Goal: Use online tool/utility: Utilize a website feature to perform a specific function

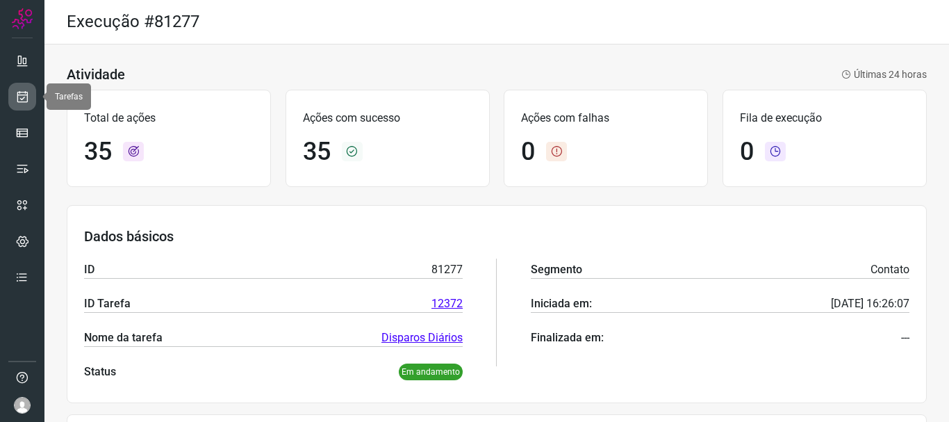
click at [25, 91] on icon at bounding box center [22, 97] width 15 height 14
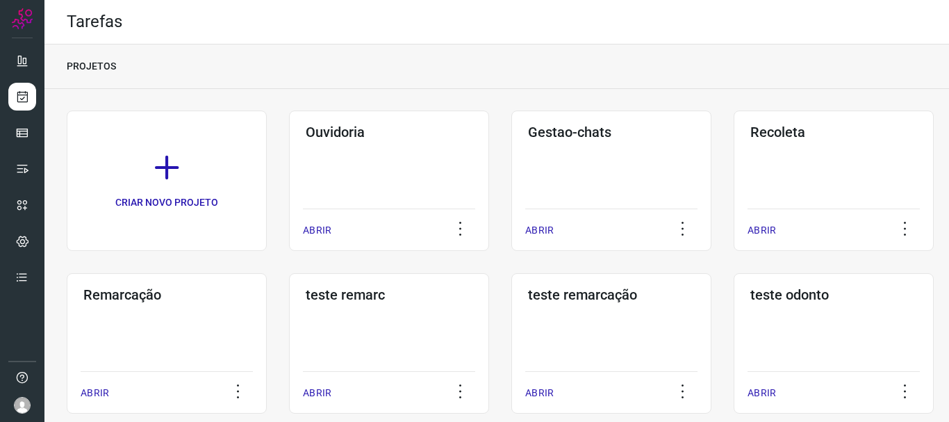
click at [161, 299] on h3 "Remarcação" at bounding box center [166, 294] width 167 height 17
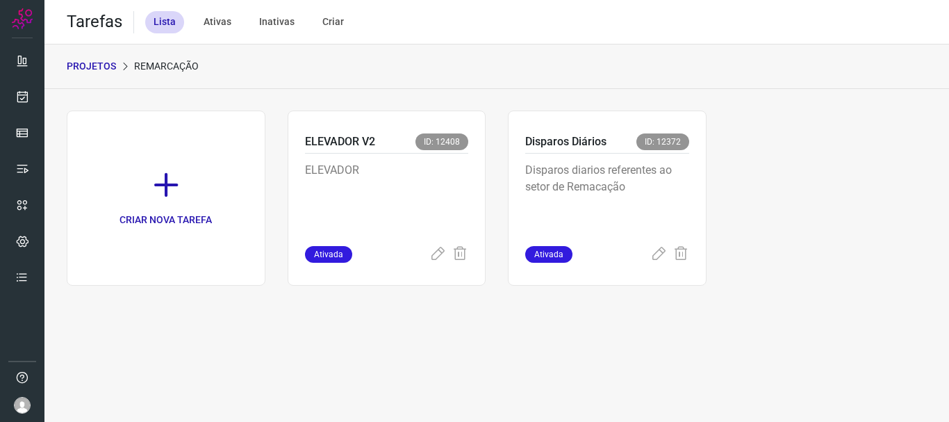
click at [649, 195] on p "Disparos diarios referentes ao setor de Remacação" at bounding box center [607, 196] width 164 height 69
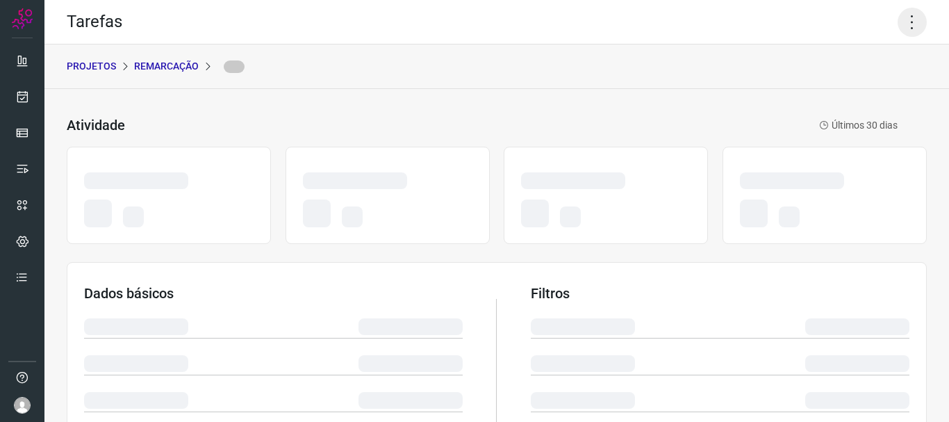
click at [901, 19] on icon at bounding box center [912, 22] width 29 height 29
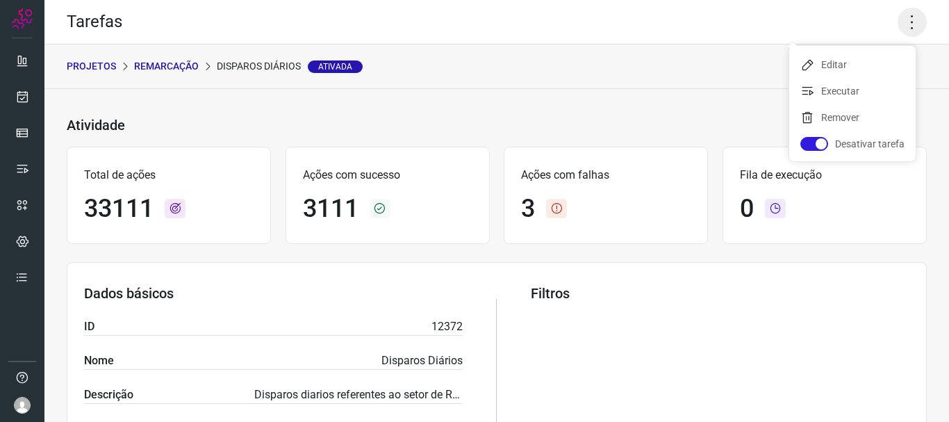
click at [898, 19] on icon at bounding box center [912, 22] width 29 height 29
click at [902, 26] on icon at bounding box center [912, 22] width 29 height 29
click at [862, 99] on li "Executar" at bounding box center [852, 91] width 126 height 22
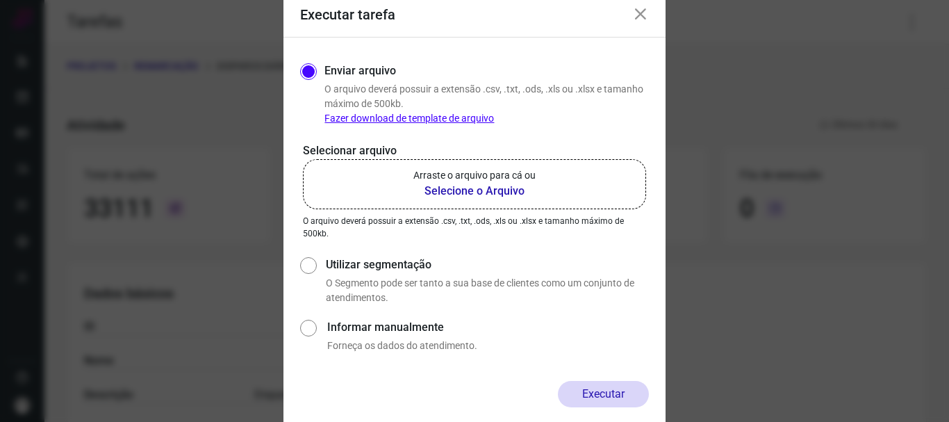
click at [438, 199] on b "Selecione o Arquivo" at bounding box center [474, 191] width 122 height 17
click at [0, 0] on input "Arraste o arquivo para cá ou Selecione o Arquivo" at bounding box center [0, 0] width 0 height 0
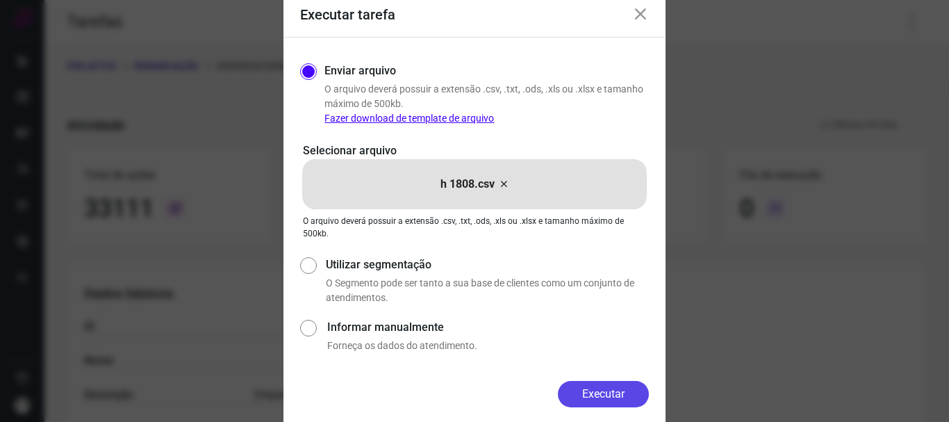
click at [603, 402] on button "Executar" at bounding box center [603, 394] width 91 height 26
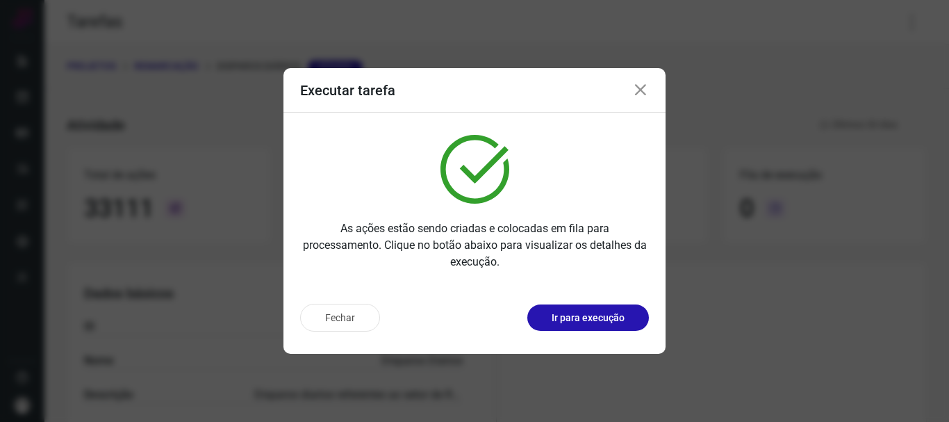
click at [611, 324] on p "Ir para execução" at bounding box center [588, 318] width 73 height 15
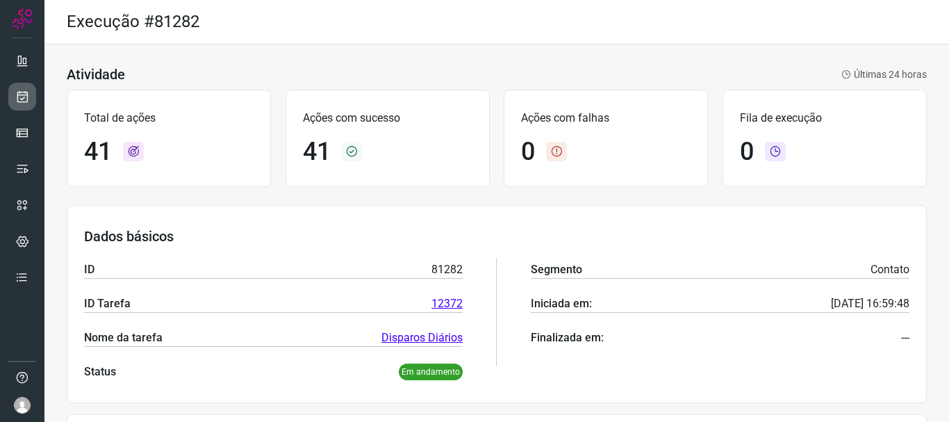
click at [15, 102] on icon at bounding box center [22, 97] width 15 height 14
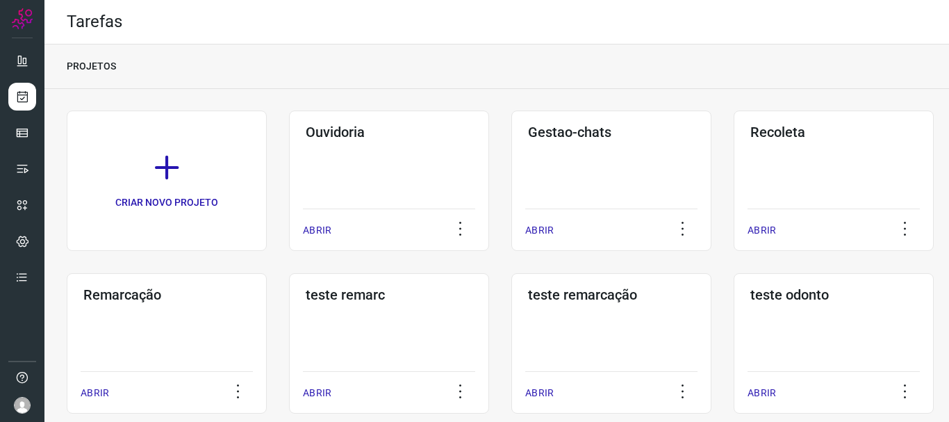
click at [124, 302] on h3 "Remarcação" at bounding box center [166, 294] width 167 height 17
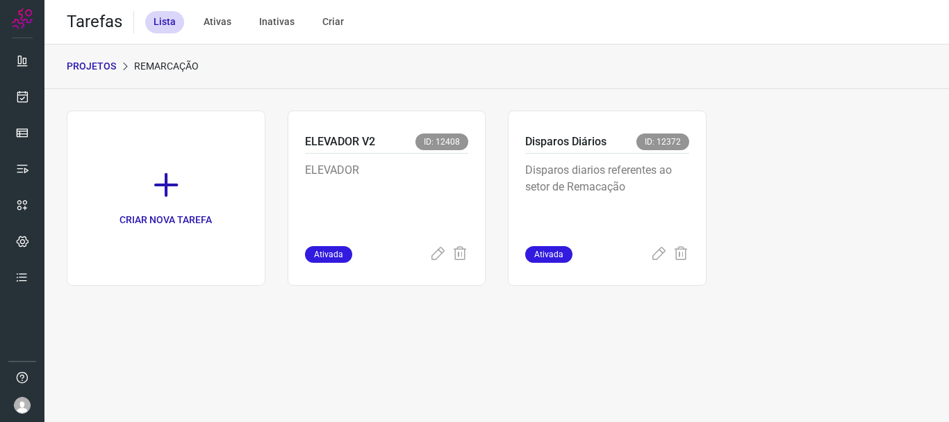
click at [634, 154] on div "Disparos diarios referentes ao setor de Remacação" at bounding box center [607, 200] width 164 height 92
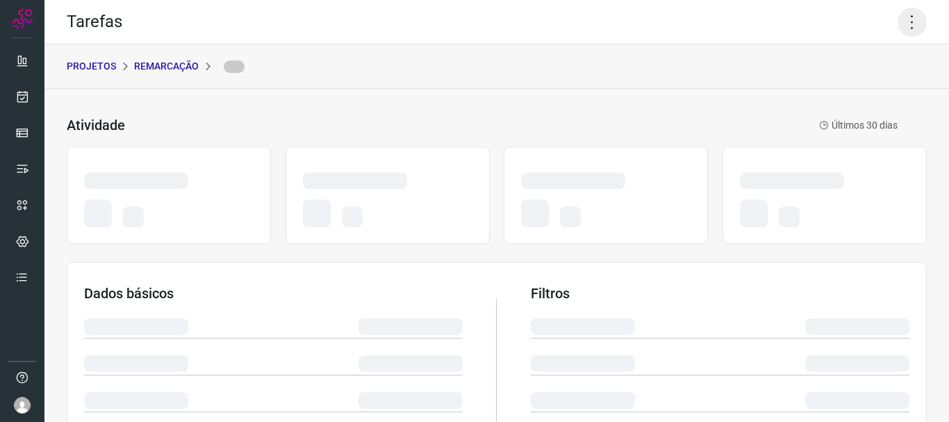
click at [905, 28] on icon at bounding box center [912, 22] width 29 height 29
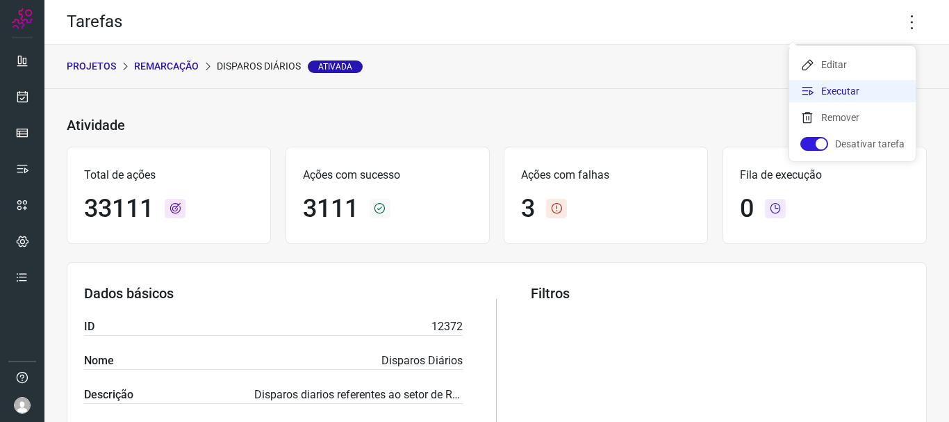
click at [867, 88] on li "Executar" at bounding box center [852, 91] width 126 height 22
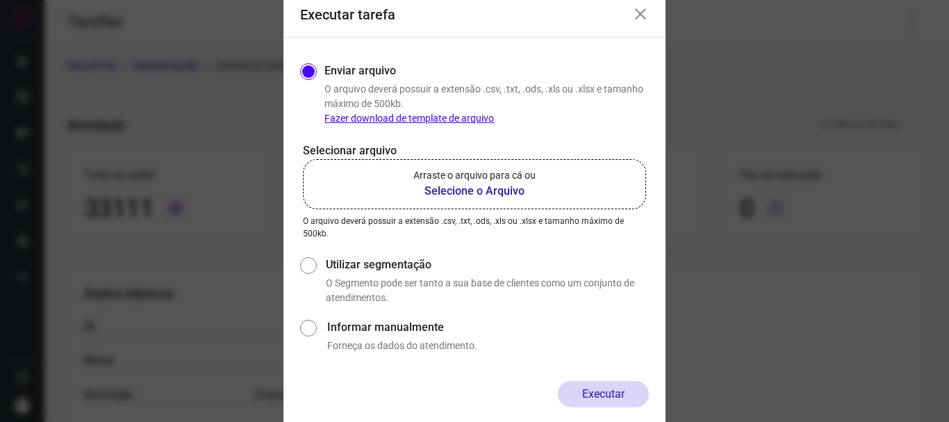
click at [475, 197] on b "Selecione o Arquivo" at bounding box center [474, 191] width 122 height 17
click at [0, 0] on input "Arraste o arquivo para cá ou Selecione o Arquivo" at bounding box center [0, 0] width 0 height 0
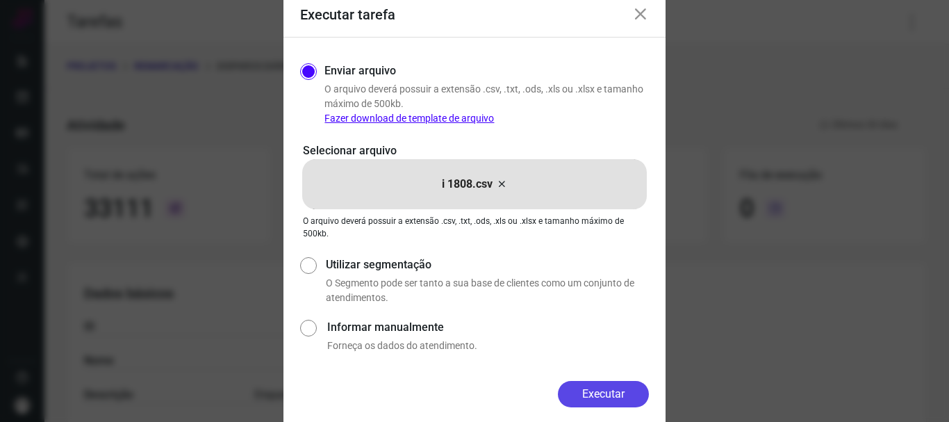
click at [601, 402] on button "Executar" at bounding box center [603, 394] width 91 height 26
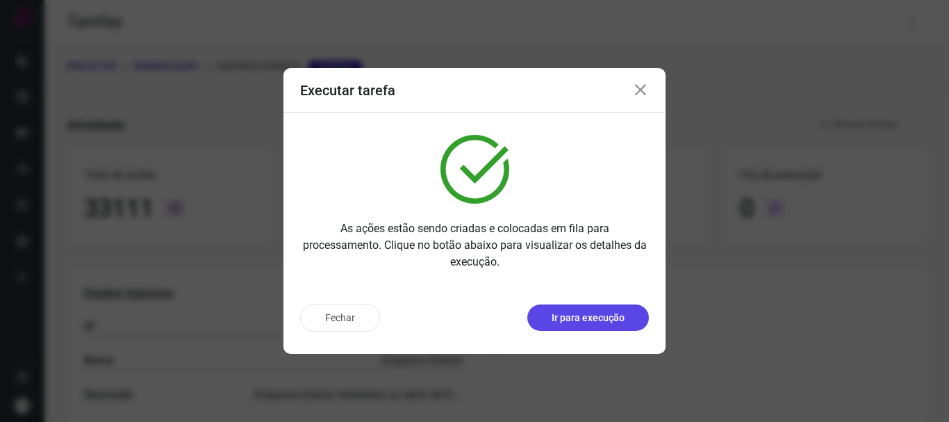
click at [621, 318] on p "Ir para execução" at bounding box center [588, 318] width 73 height 15
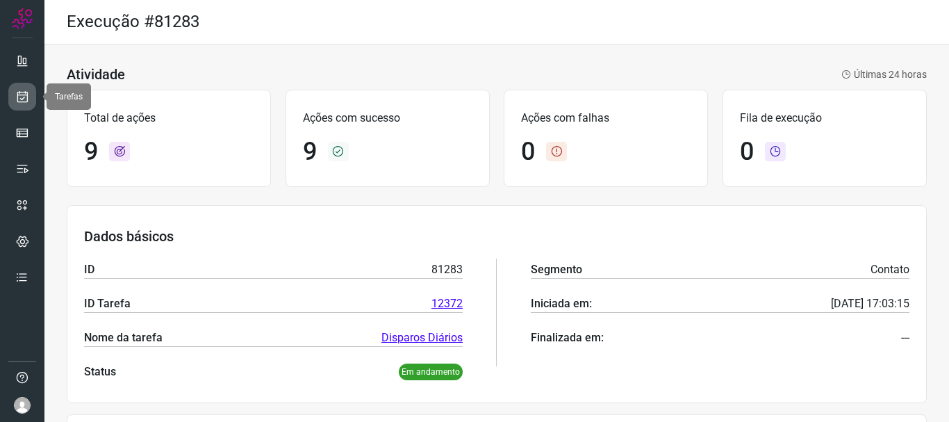
click at [26, 97] on icon at bounding box center [22, 97] width 15 height 14
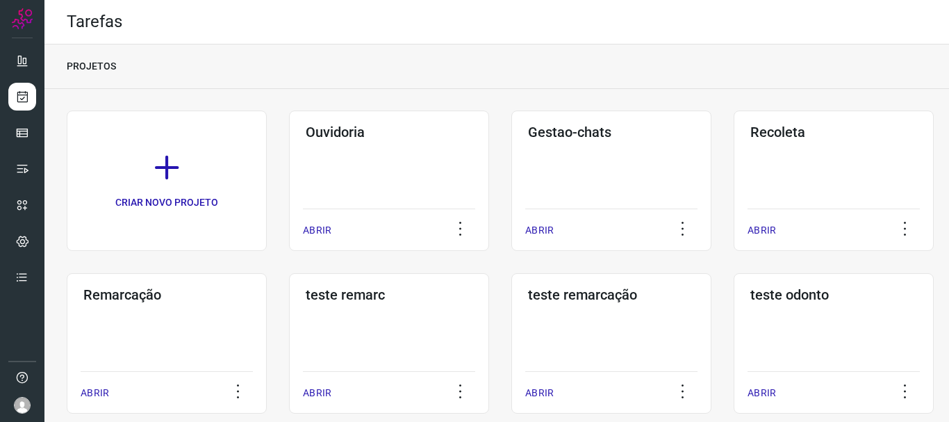
click at [213, 300] on h3 "Remarcação" at bounding box center [166, 294] width 167 height 17
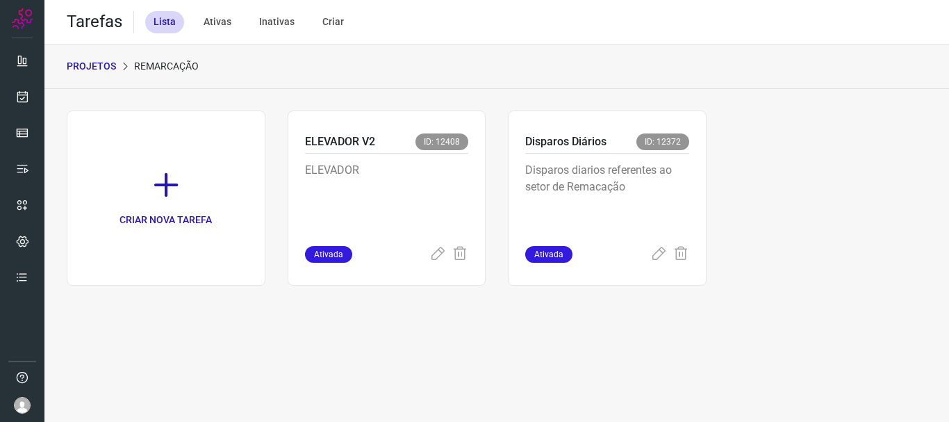
click at [675, 158] on div "Disparos diarios referentes ao setor de Remacação" at bounding box center [607, 200] width 164 height 92
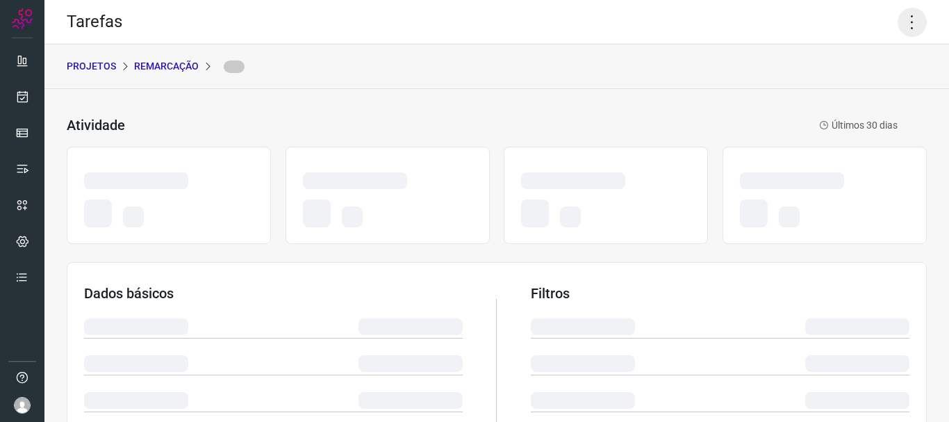
click at [904, 15] on icon at bounding box center [912, 22] width 29 height 29
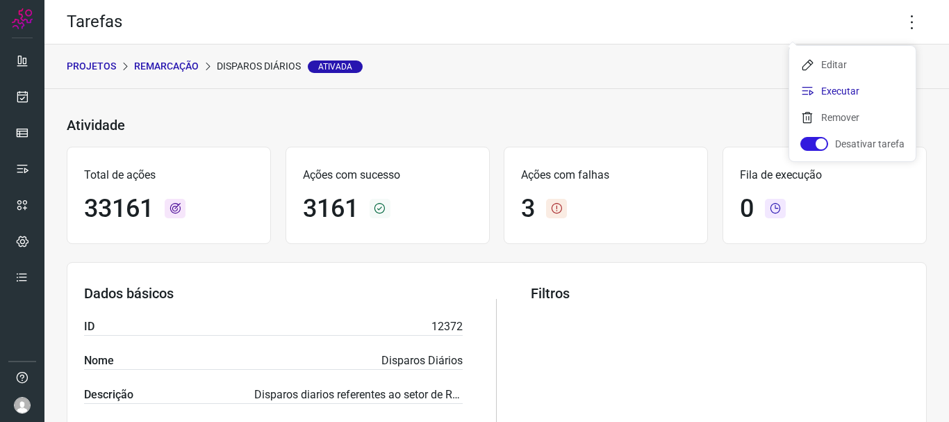
click at [870, 100] on li "Executar" at bounding box center [852, 91] width 126 height 22
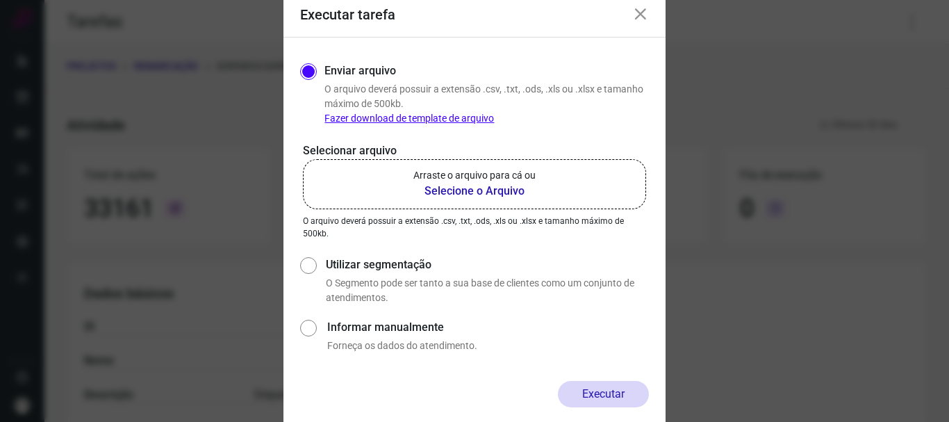
click at [484, 181] on p "Arraste o arquivo para cá ou" at bounding box center [474, 175] width 122 height 15
click at [0, 0] on input "Arraste o arquivo para cá ou Selecione o Arquivo" at bounding box center [0, 0] width 0 height 0
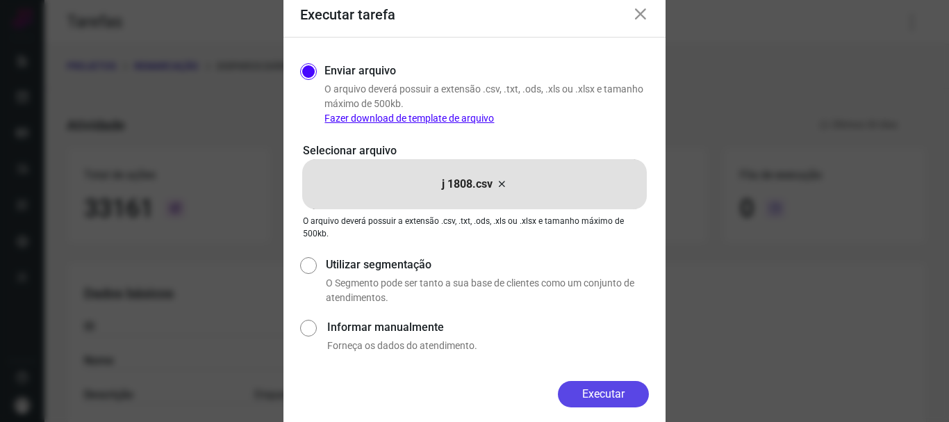
click at [597, 392] on button "Executar" at bounding box center [603, 394] width 91 height 26
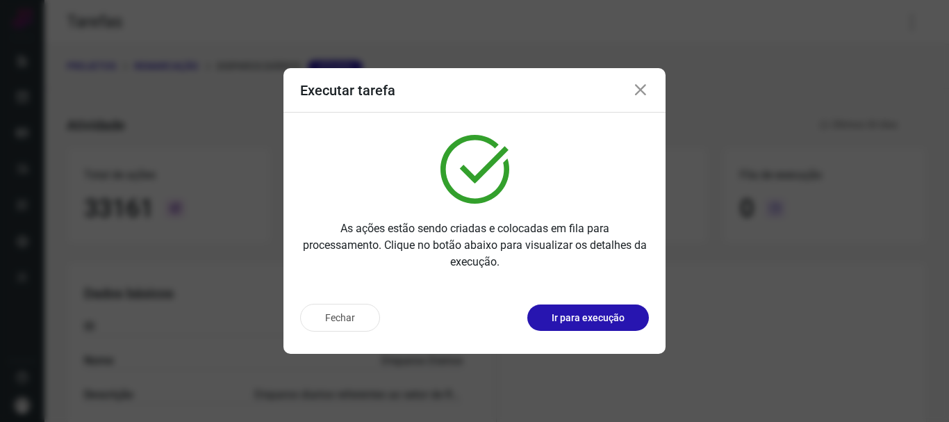
click at [605, 324] on p "Ir para execução" at bounding box center [588, 318] width 73 height 15
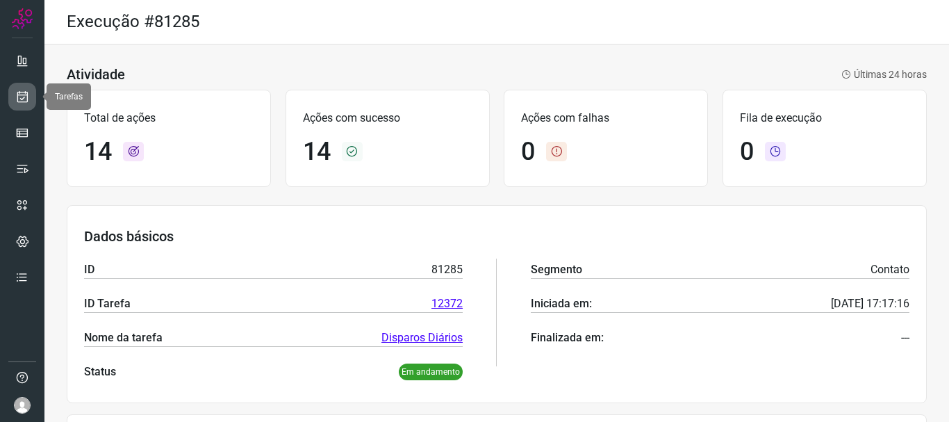
click at [16, 93] on icon at bounding box center [22, 97] width 15 height 14
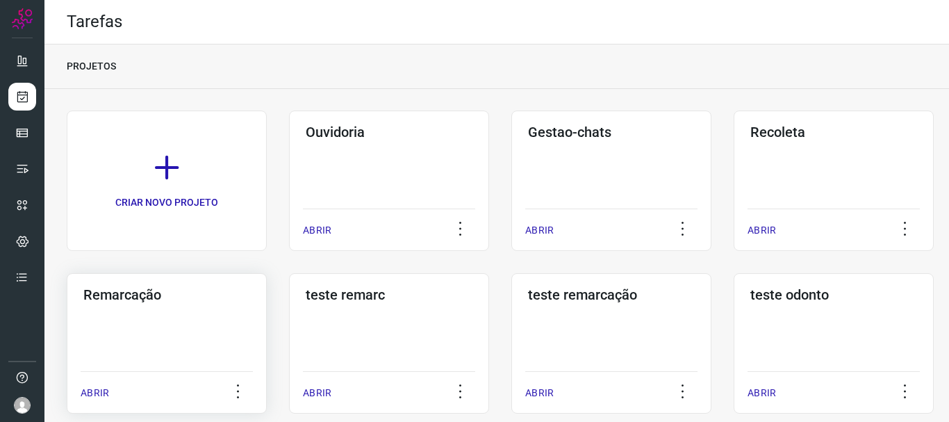
click at [289, 313] on div "Remarcação ABRIR" at bounding box center [389, 343] width 200 height 140
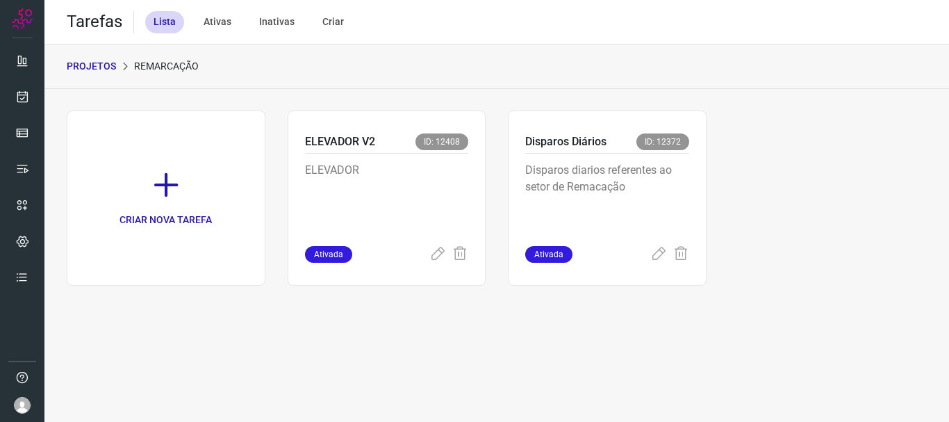
click at [629, 199] on p "Disparos diarios referentes ao setor de Remacação" at bounding box center [607, 196] width 164 height 69
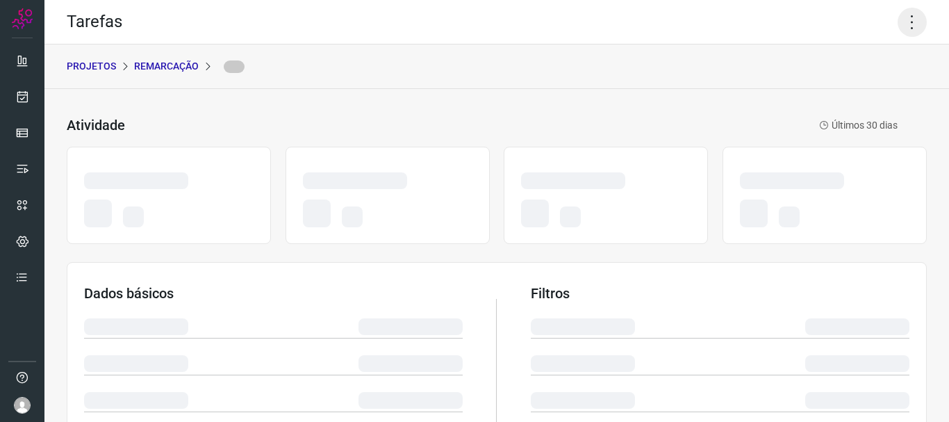
click at [904, 16] on icon at bounding box center [912, 22] width 29 height 29
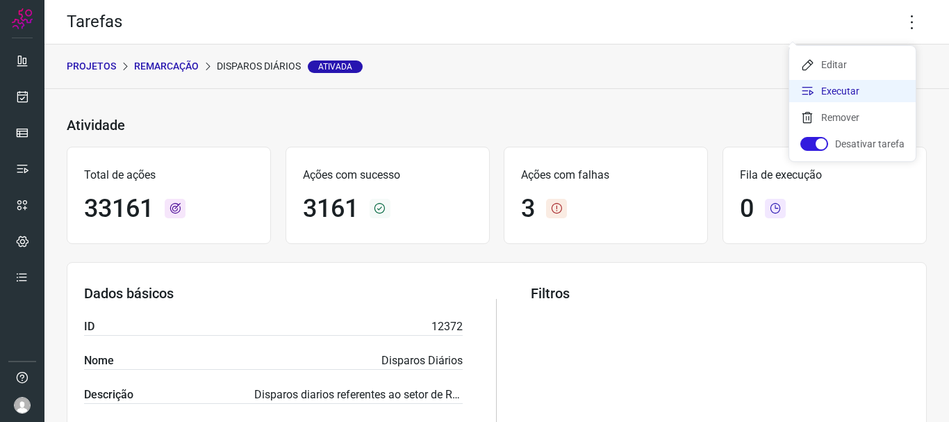
click at [864, 91] on li "Executar" at bounding box center [852, 91] width 126 height 22
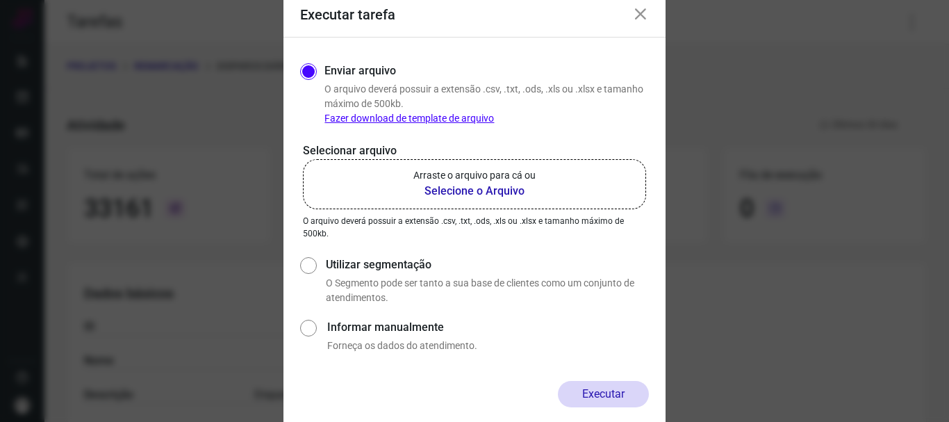
click at [534, 190] on b "Selecione o Arquivo" at bounding box center [474, 191] width 122 height 17
click at [0, 0] on input "Arraste o arquivo para cá ou Selecione o Arquivo" at bounding box center [0, 0] width 0 height 0
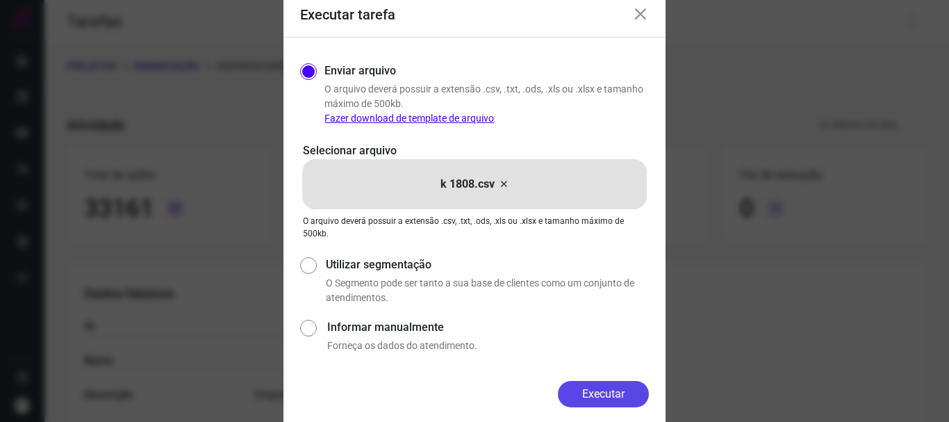
click at [574, 388] on button "Executar" at bounding box center [603, 394] width 91 height 26
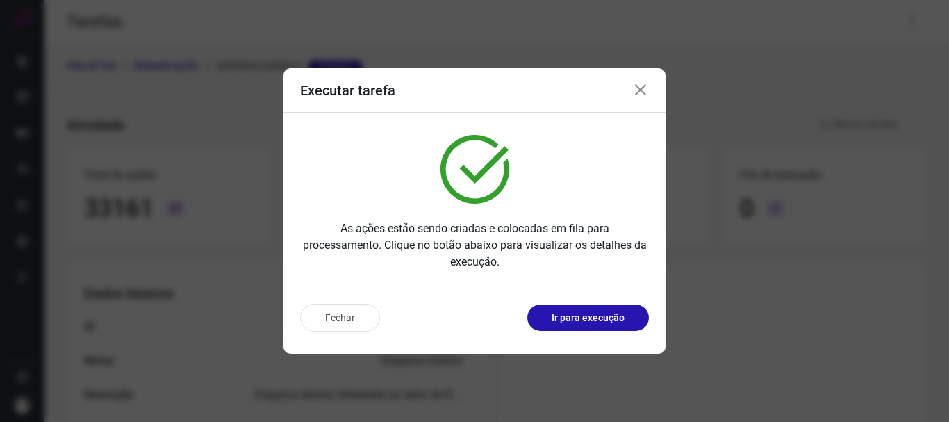
click at [589, 324] on p "Ir para execução" at bounding box center [588, 318] width 73 height 15
